Goal: Information Seeking & Learning: Check status

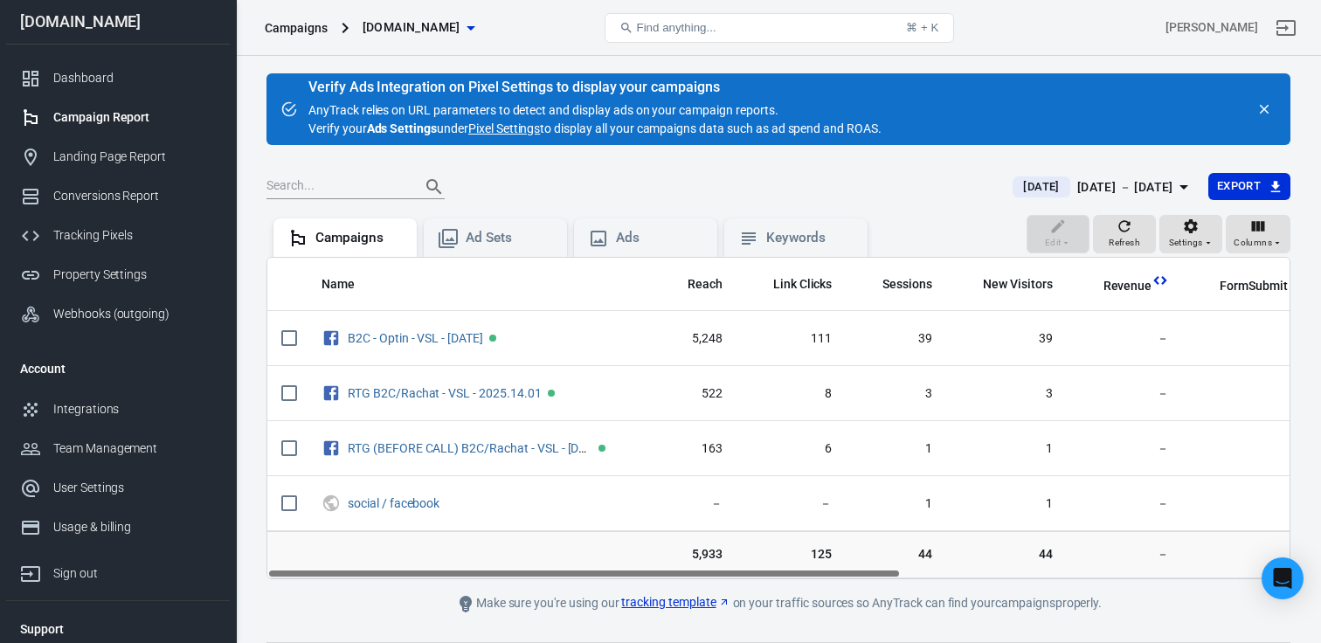
click at [80, 108] on div "Campaign Report" at bounding box center [134, 117] width 162 height 18
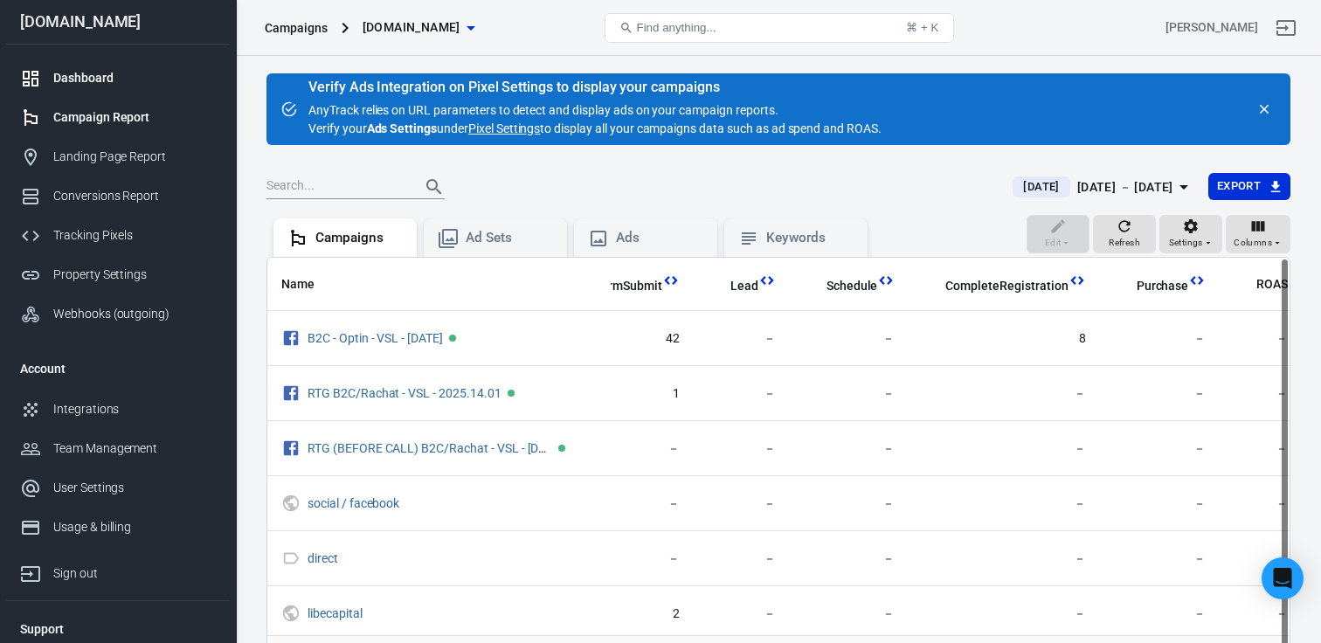
click at [70, 87] on link "Dashboard" at bounding box center [118, 78] width 224 height 39
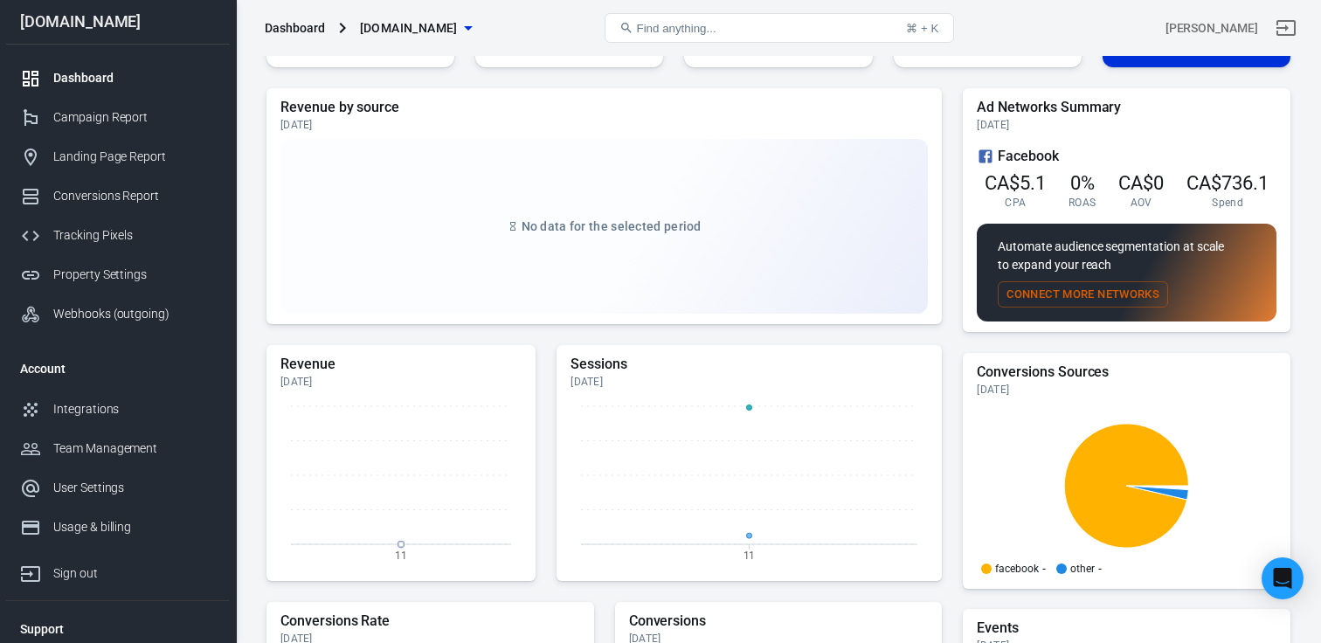
scroll to position [195, 0]
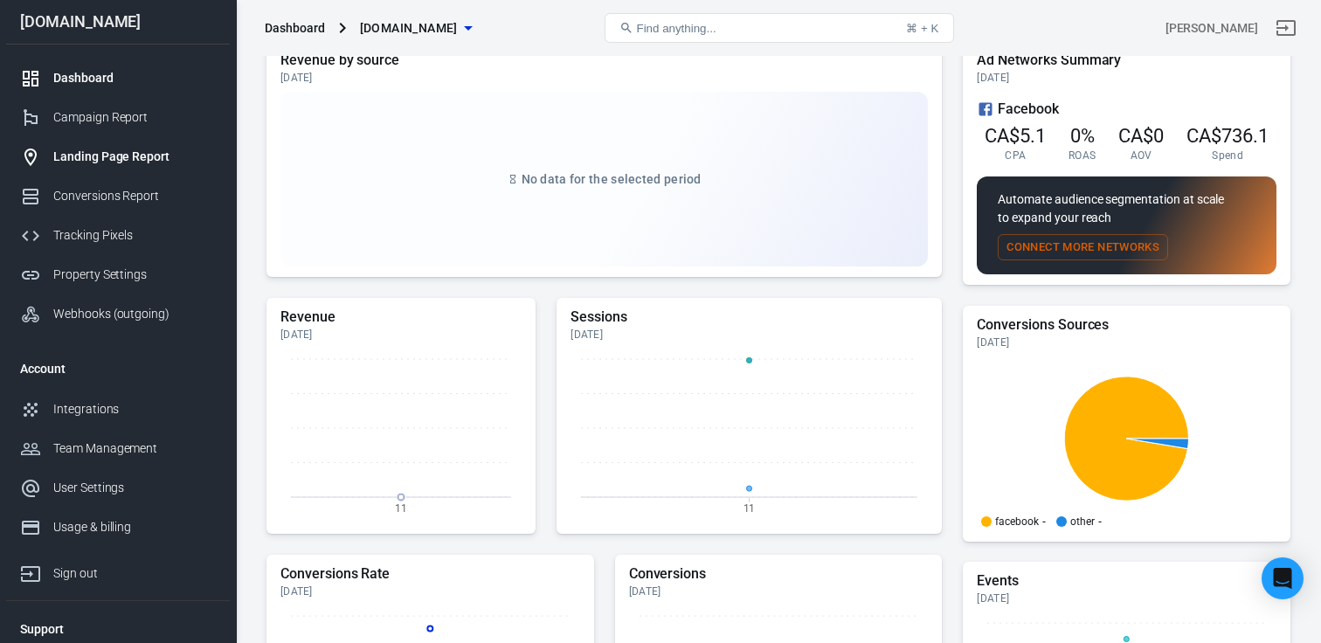
click at [78, 155] on div "Landing Page Report" at bounding box center [134, 157] width 162 height 18
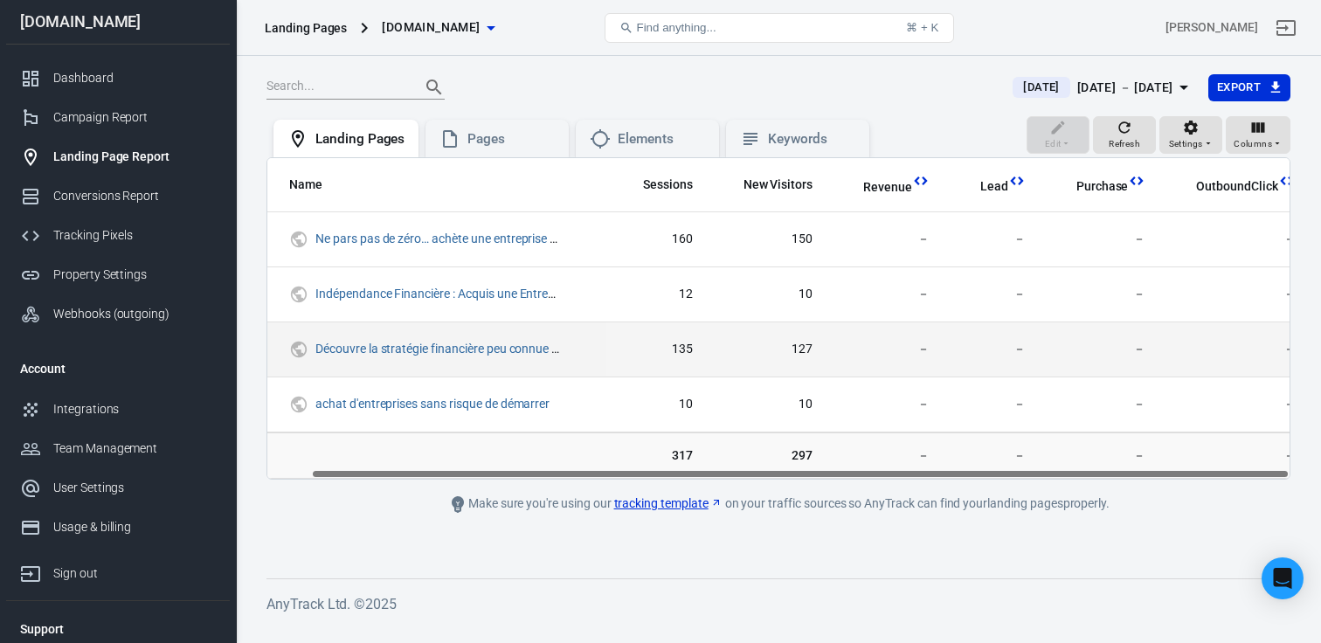
scroll to position [0, 45]
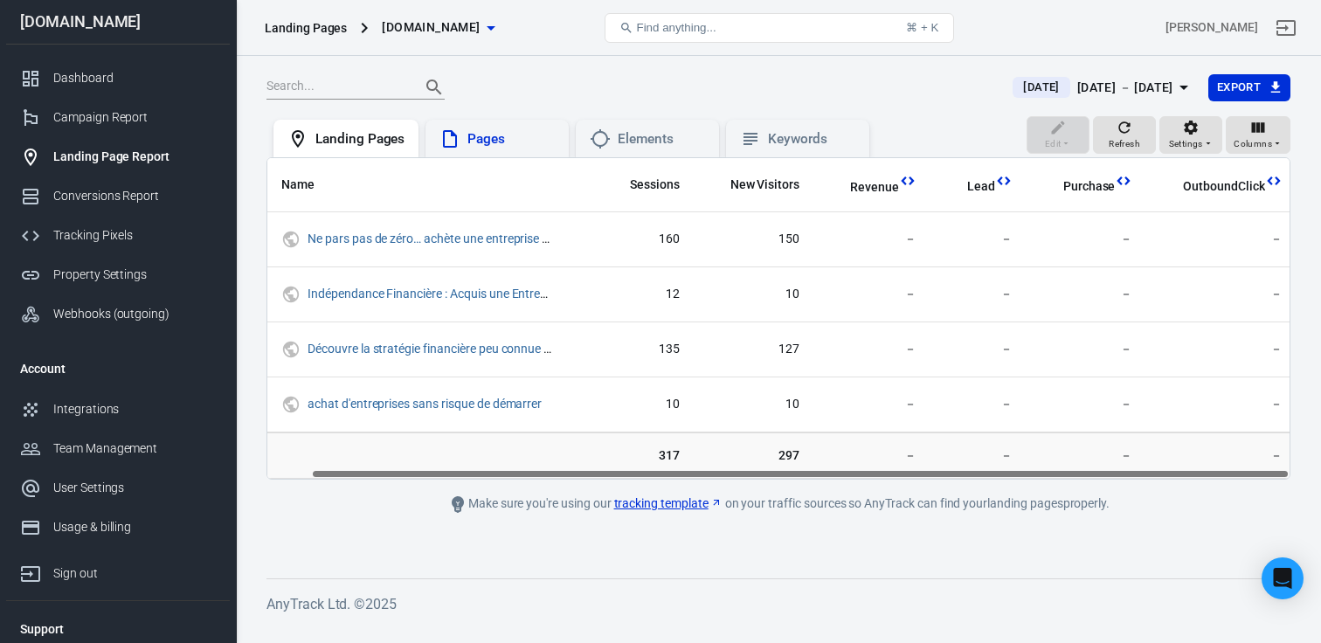
click at [480, 139] on div "Pages" at bounding box center [510, 139] width 87 height 18
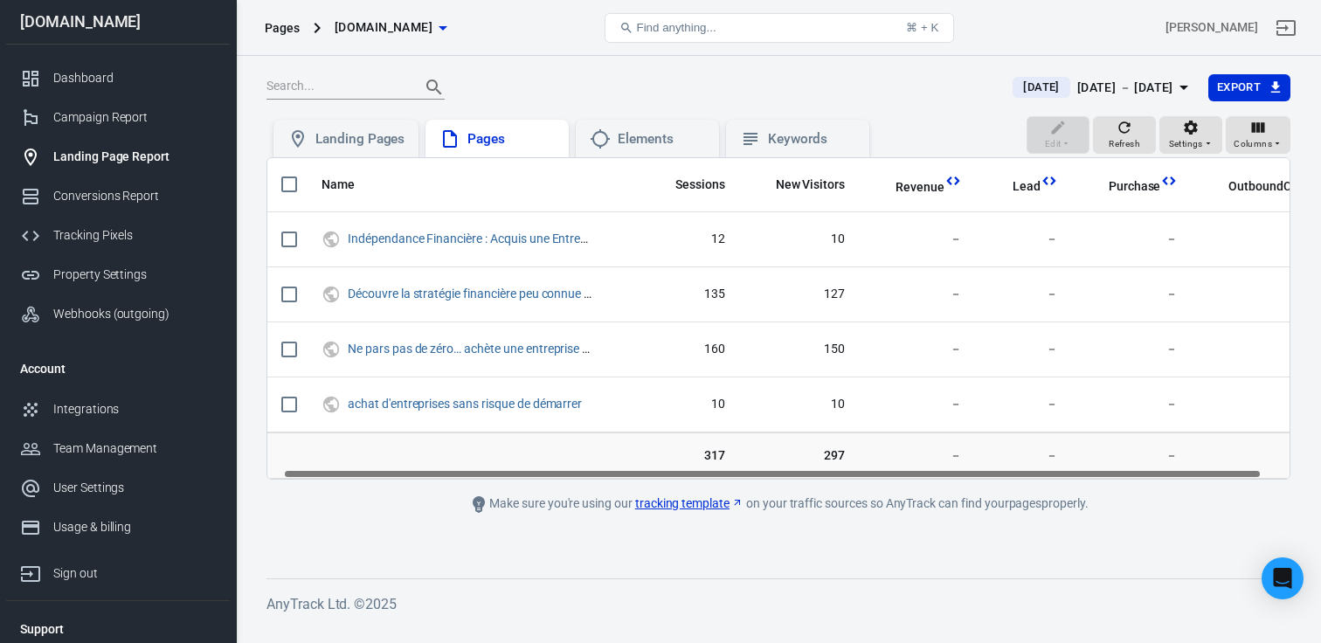
scroll to position [0, 45]
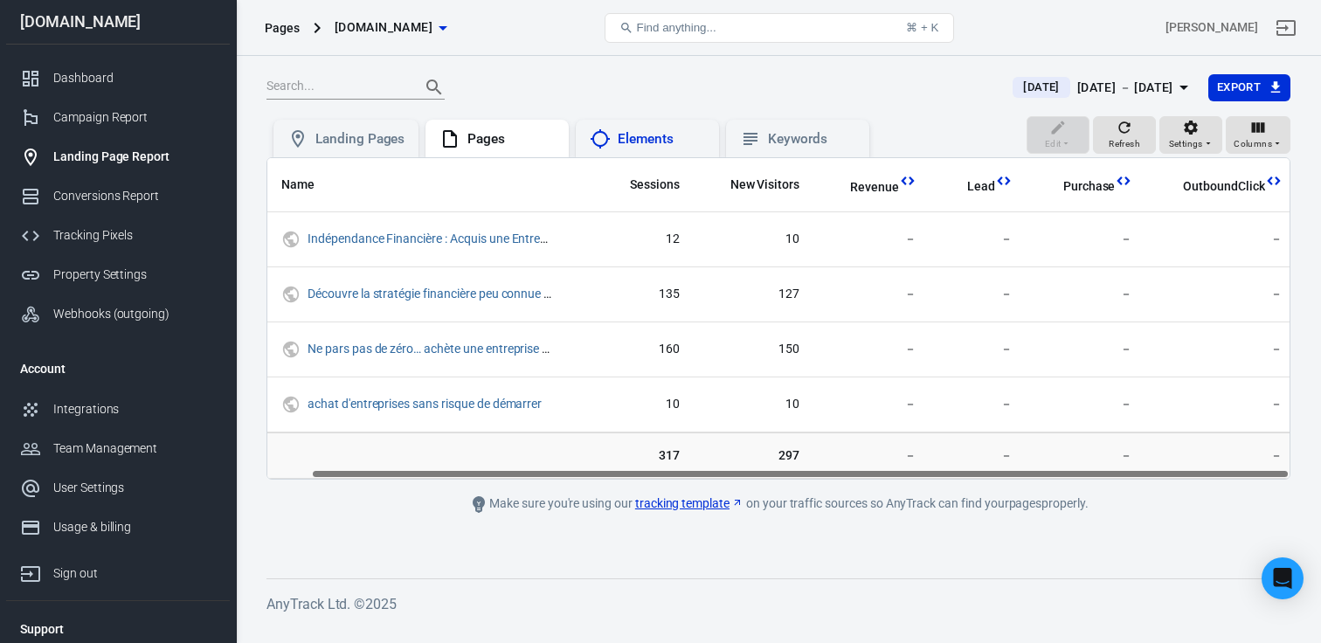
click at [609, 151] on div "Elements" at bounding box center [647, 139] width 143 height 38
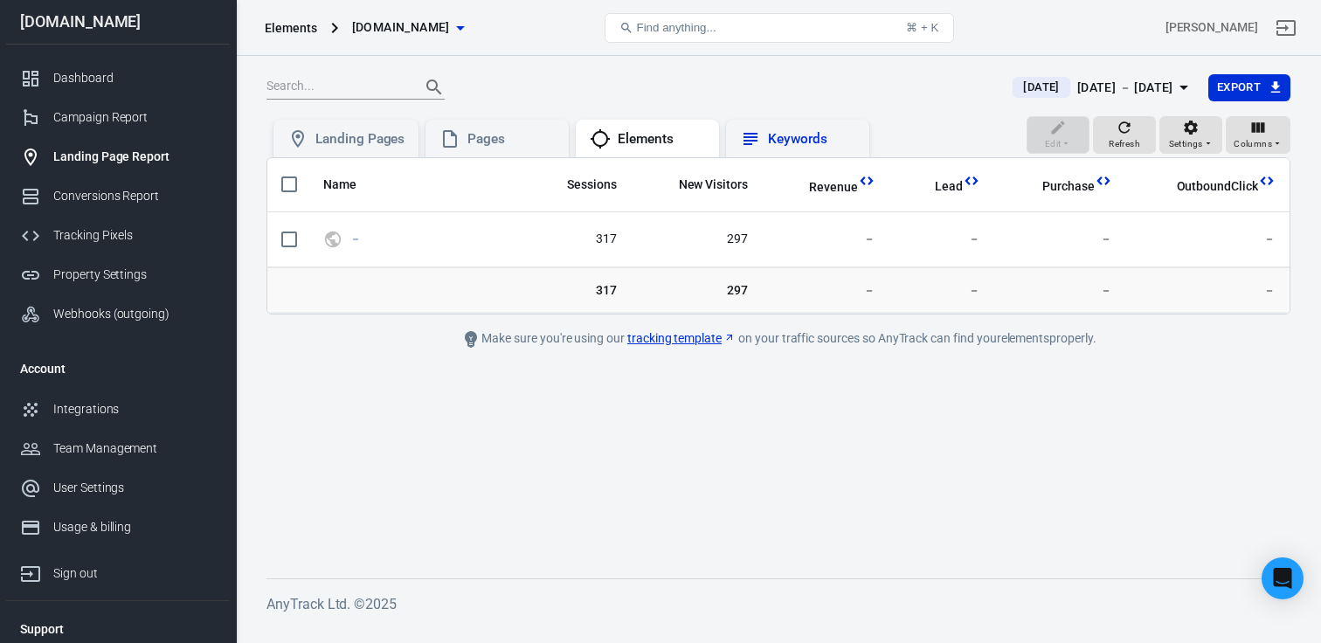
click at [748, 138] on icon at bounding box center [750, 138] width 21 height 21
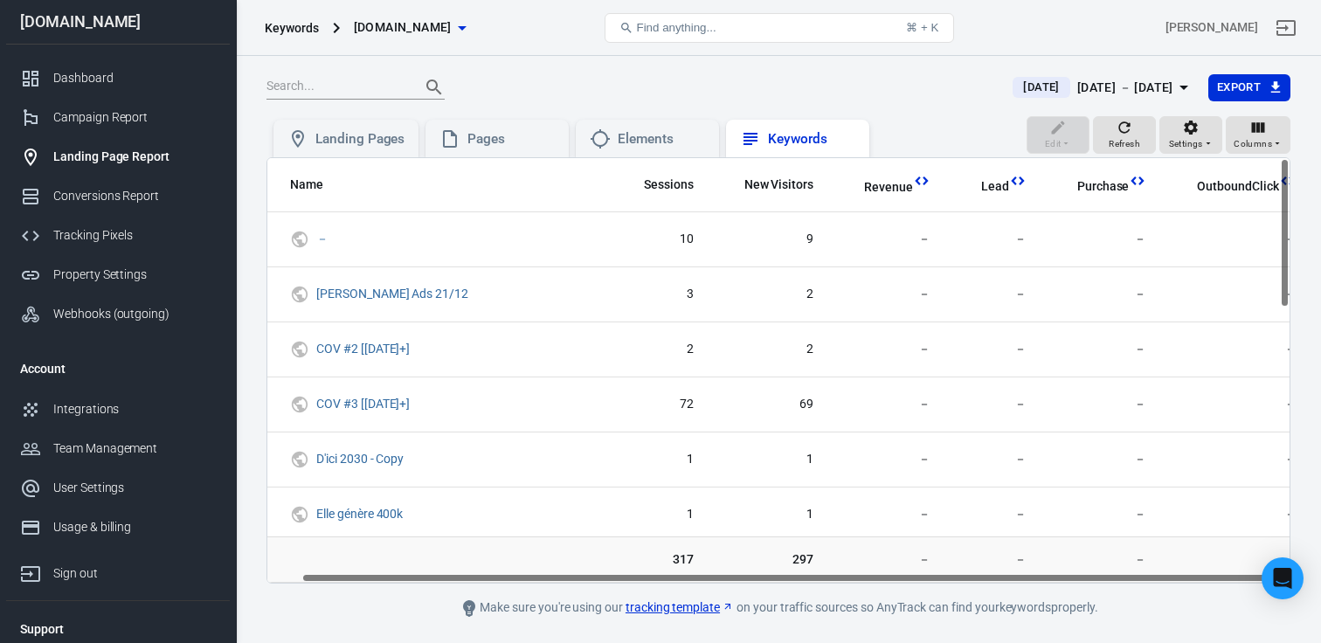
scroll to position [0, 45]
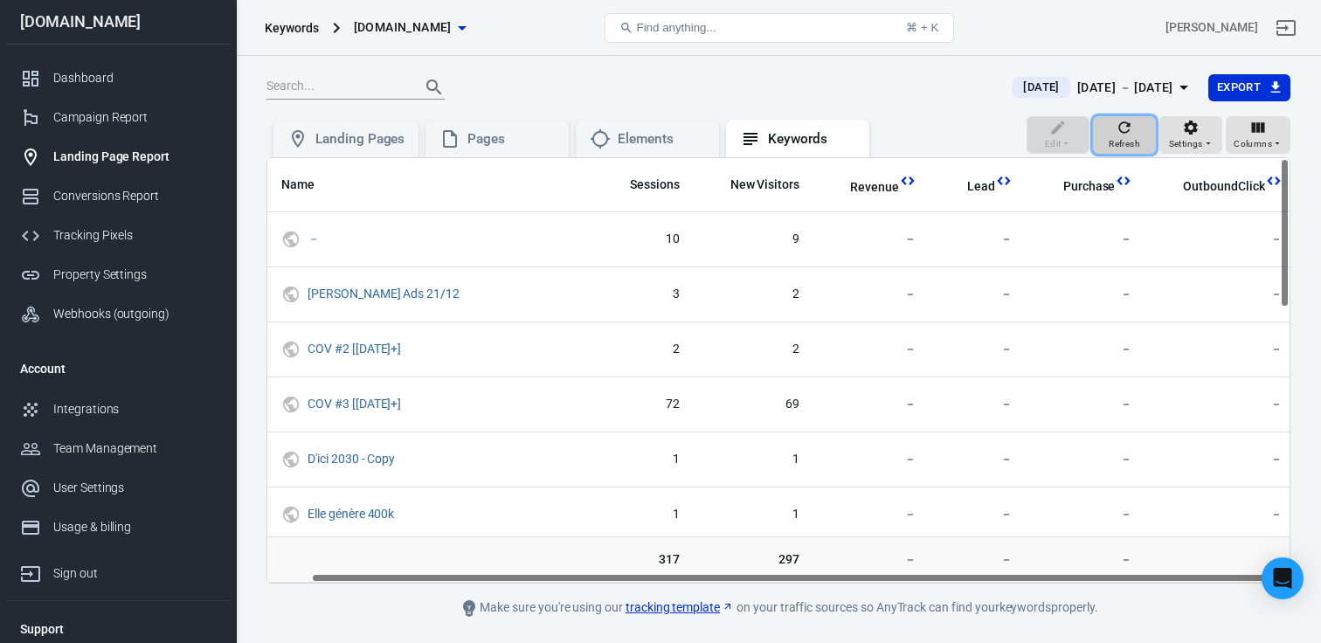
click at [1130, 130] on icon "button" at bounding box center [1123, 127] width 17 height 17
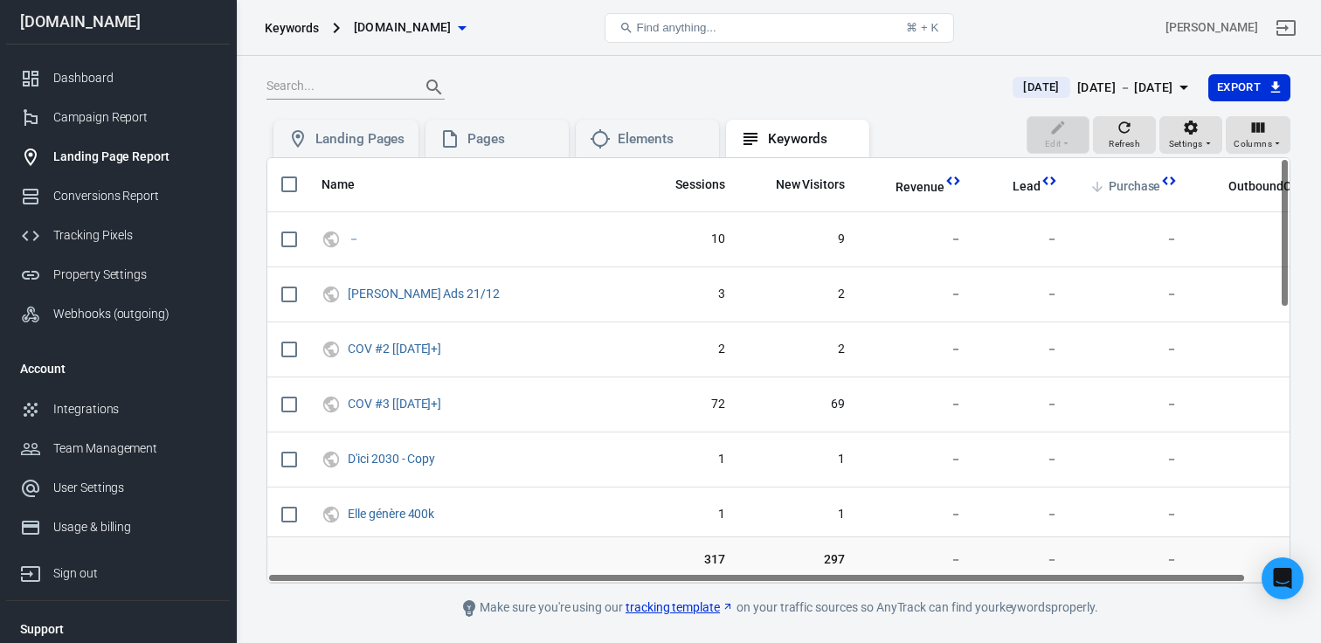
click at [1108, 191] on span "Purchase" at bounding box center [1134, 186] width 52 height 17
click at [144, 69] on div "Dashboard" at bounding box center [134, 78] width 162 height 18
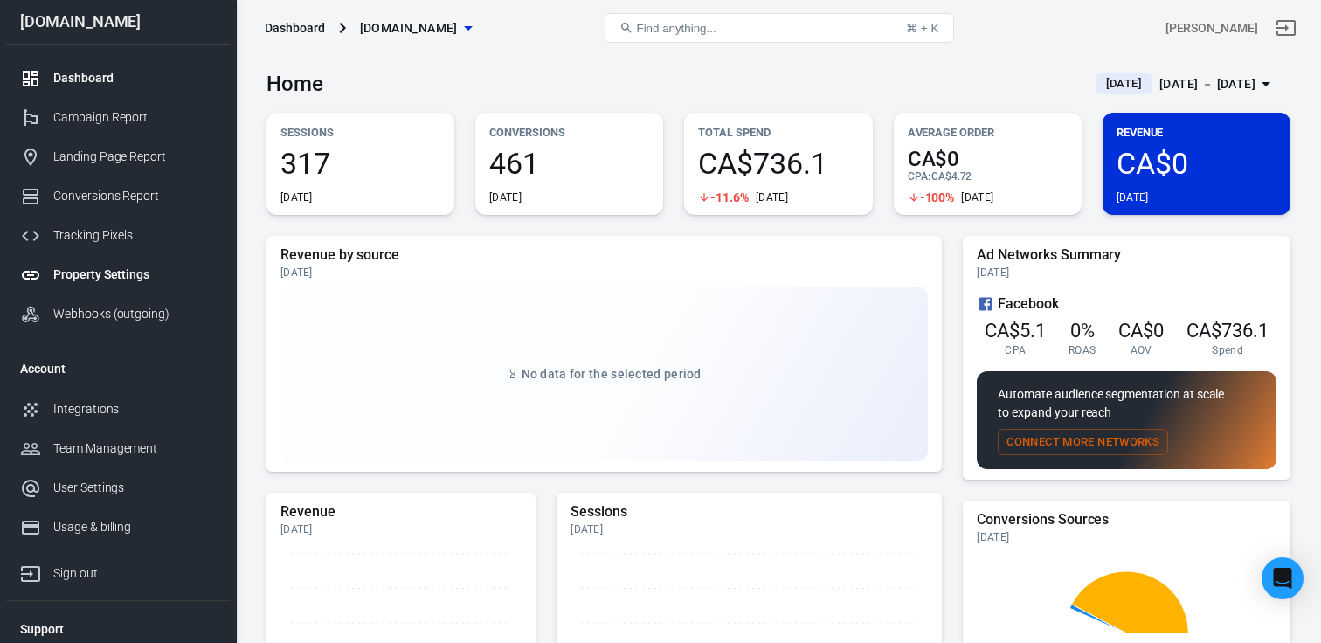
click at [127, 274] on div "Property Settings" at bounding box center [134, 275] width 162 height 18
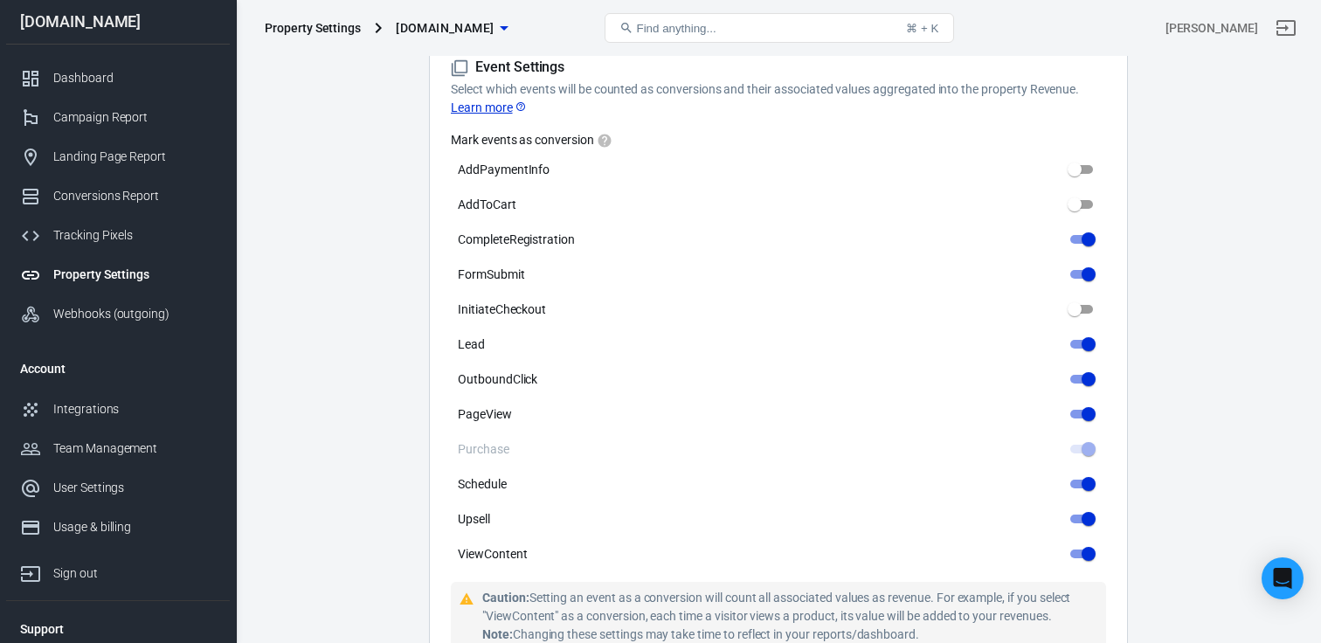
scroll to position [726, 0]
